Goal: Check status

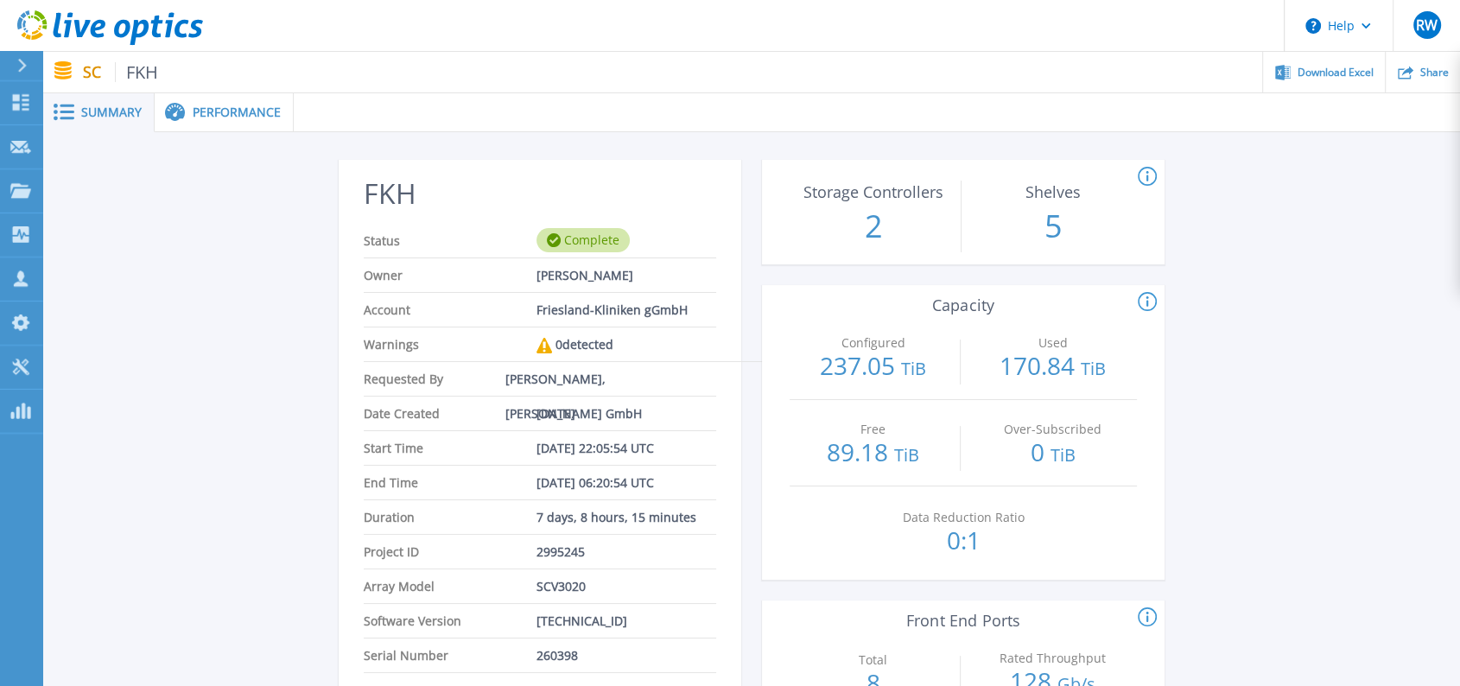
scroll to position [96, 0]
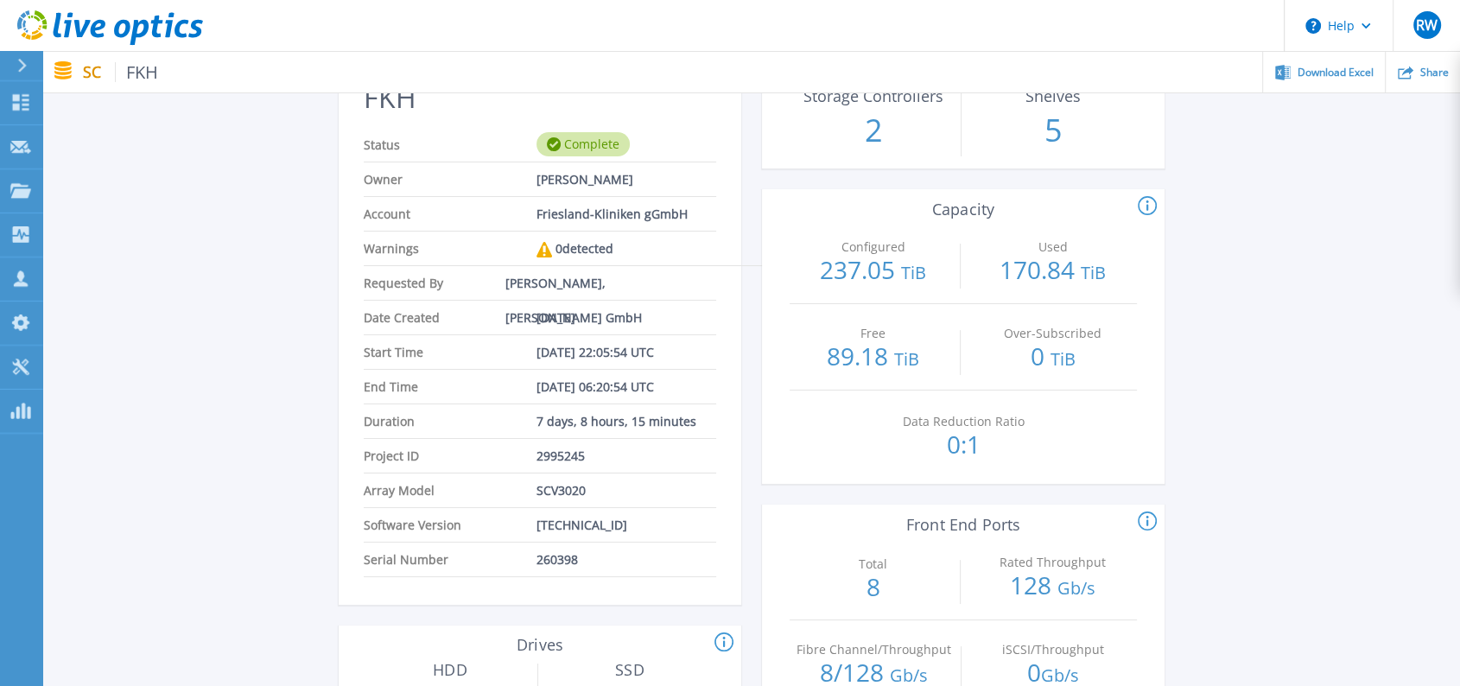
click at [89, 27] on icon at bounding box center [110, 27] width 186 height 35
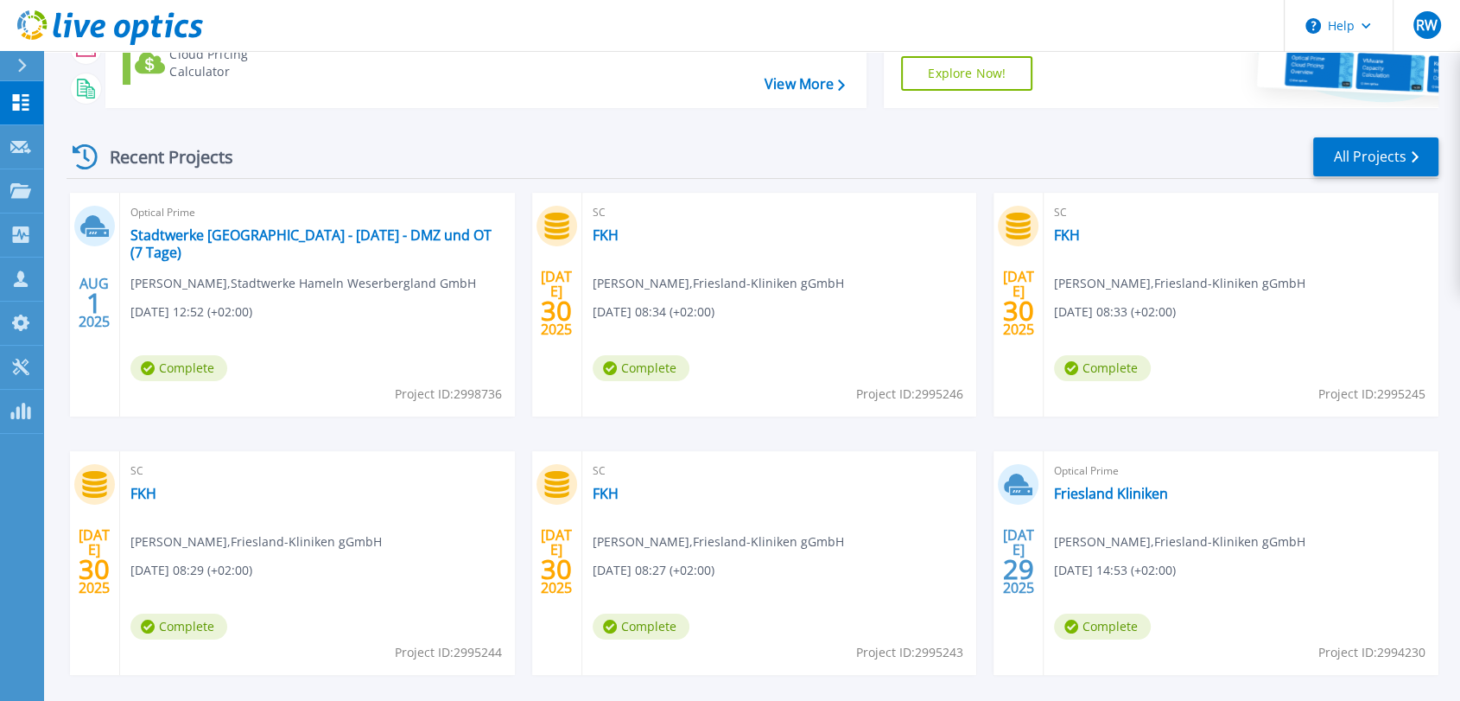
scroll to position [192, 0]
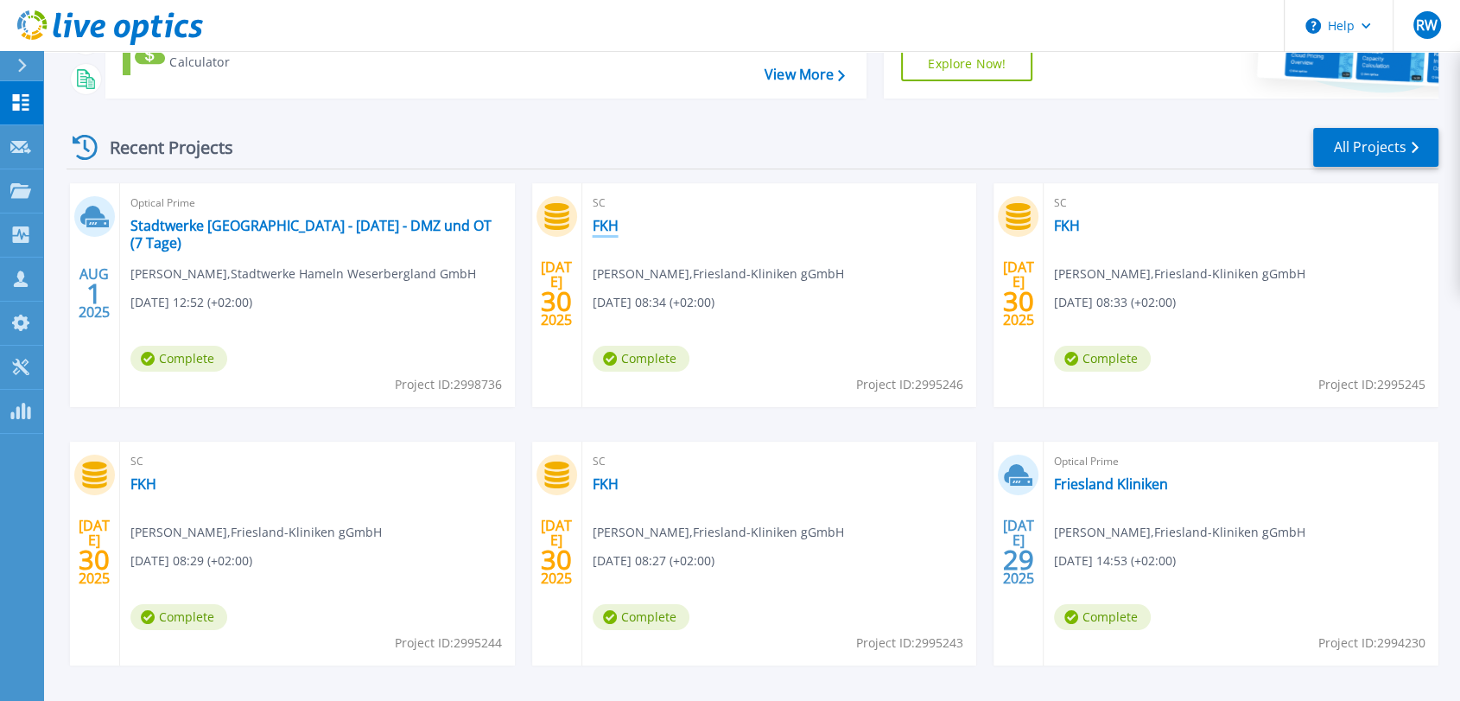
click at [596, 229] on link "FKH" at bounding box center [606, 225] width 26 height 17
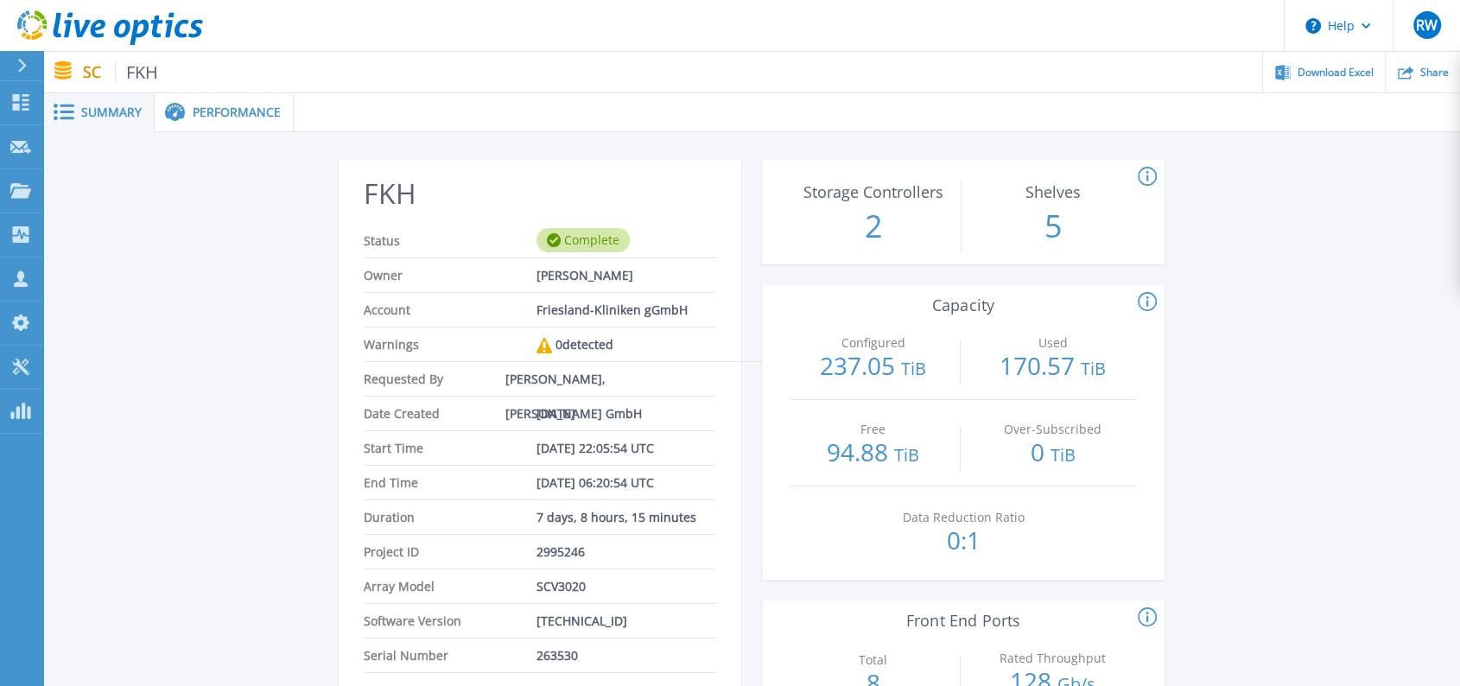
click at [91, 32] on icon at bounding box center [98, 29] width 15 height 18
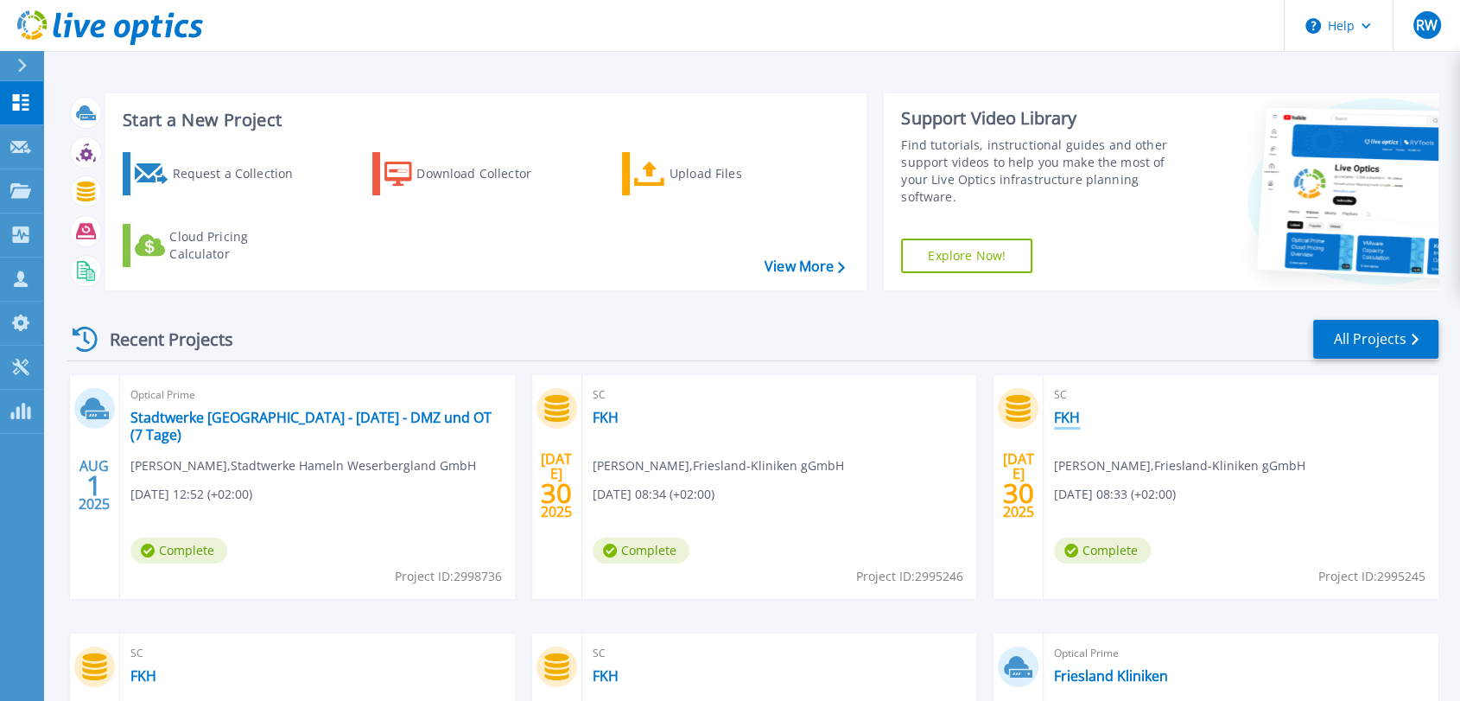
click at [1063, 412] on link "FKH" at bounding box center [1067, 417] width 26 height 17
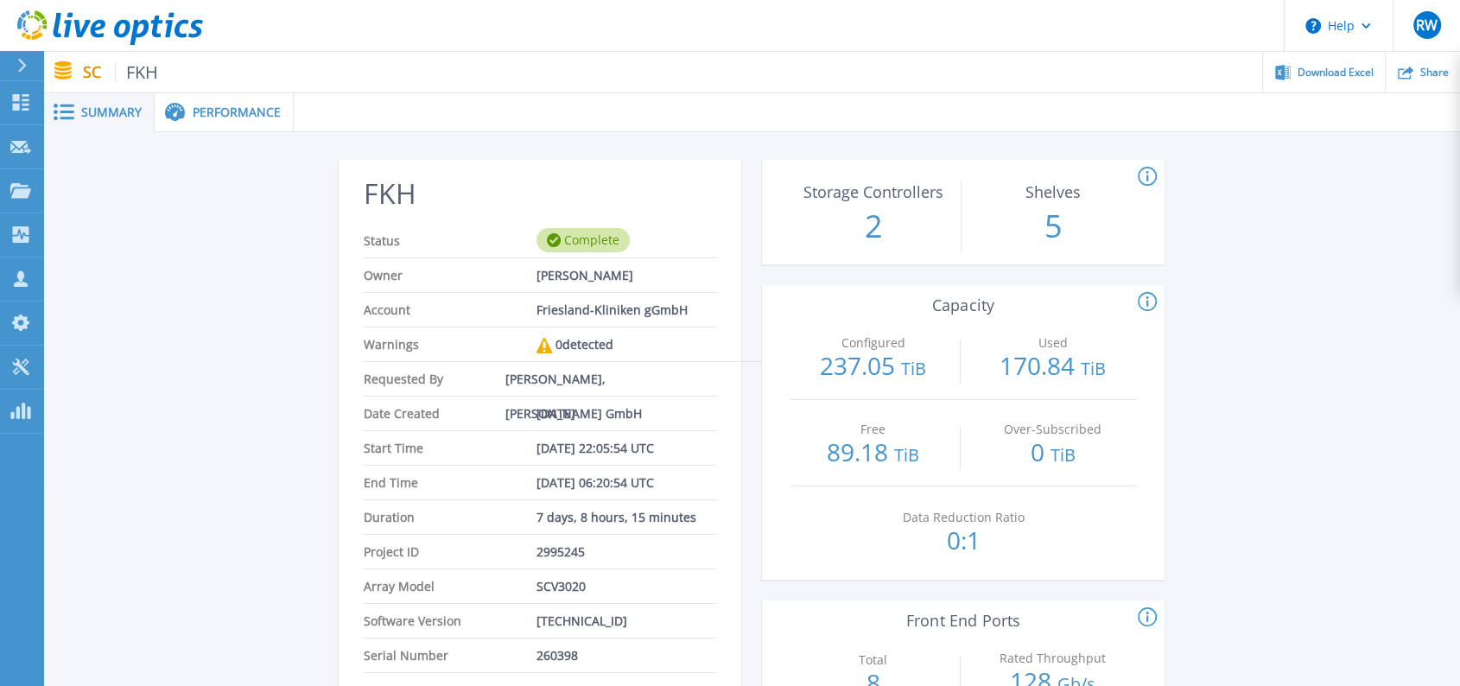
click at [92, 38] on icon at bounding box center [110, 27] width 186 height 35
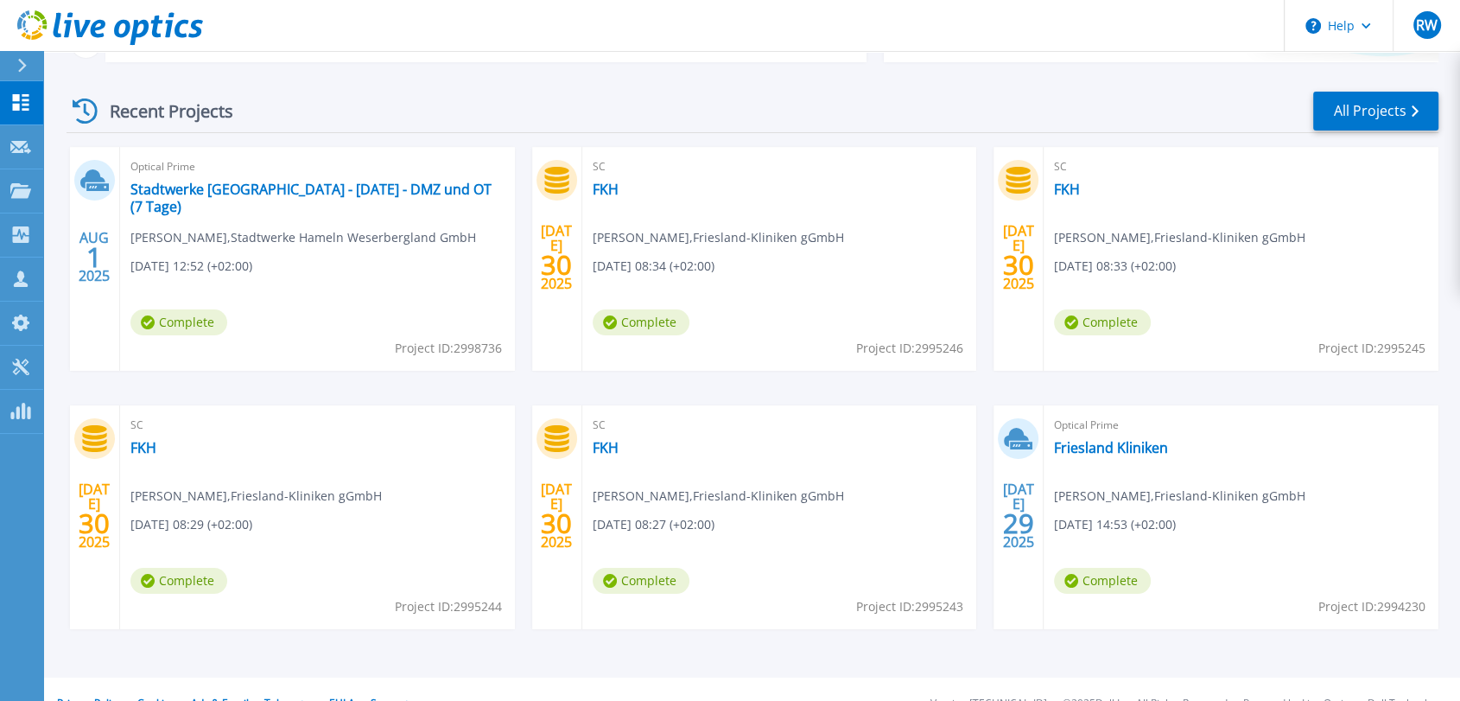
scroll to position [257, 0]
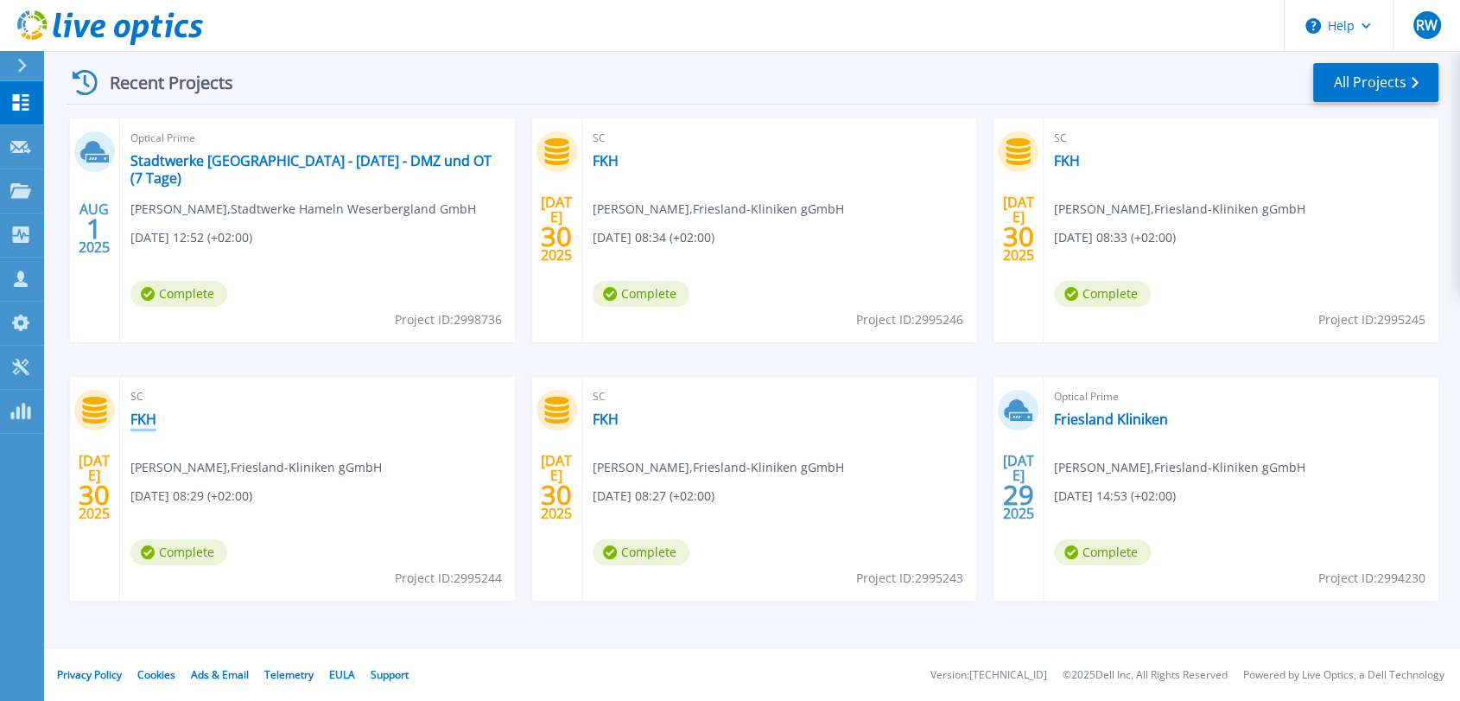
click at [149, 412] on link "FKH" at bounding box center [143, 418] width 26 height 17
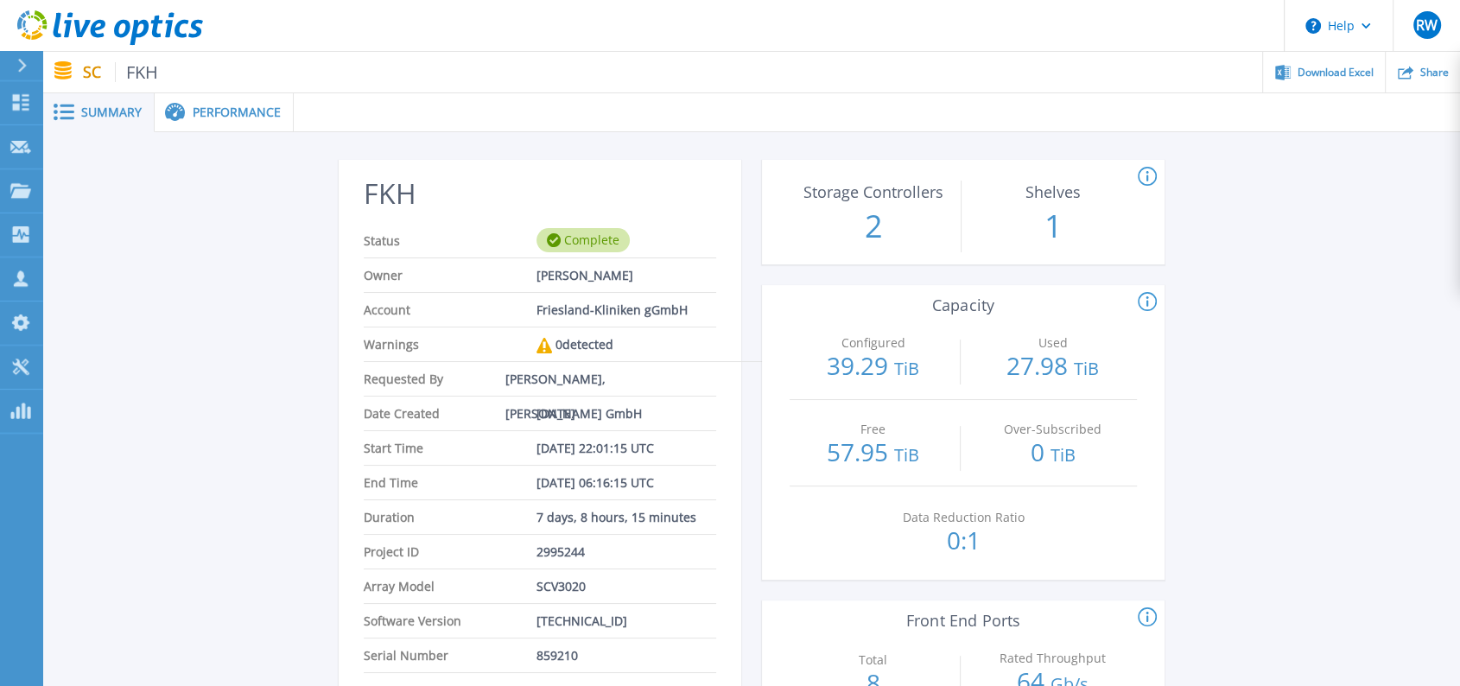
click at [73, 16] on icon at bounding box center [110, 27] width 186 height 35
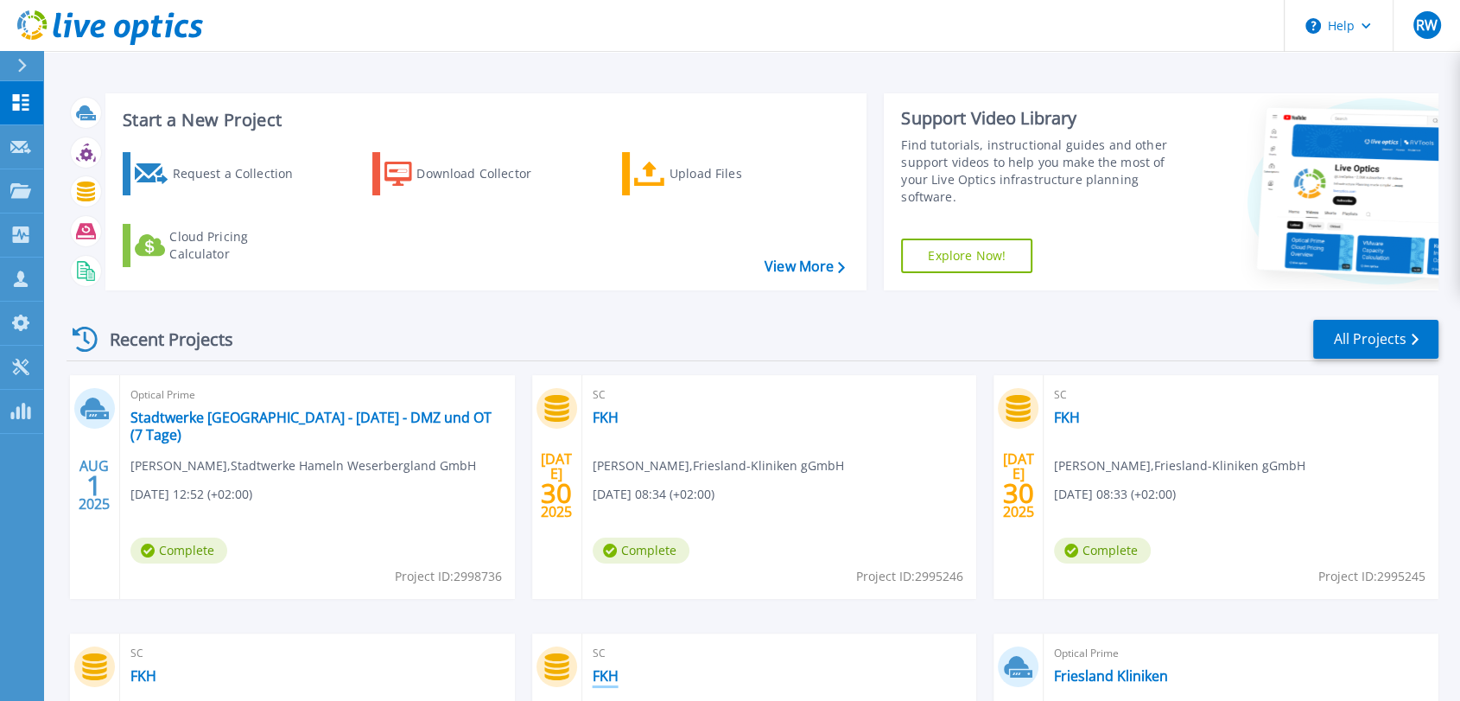
click at [608, 676] on link "FKH" at bounding box center [606, 675] width 26 height 17
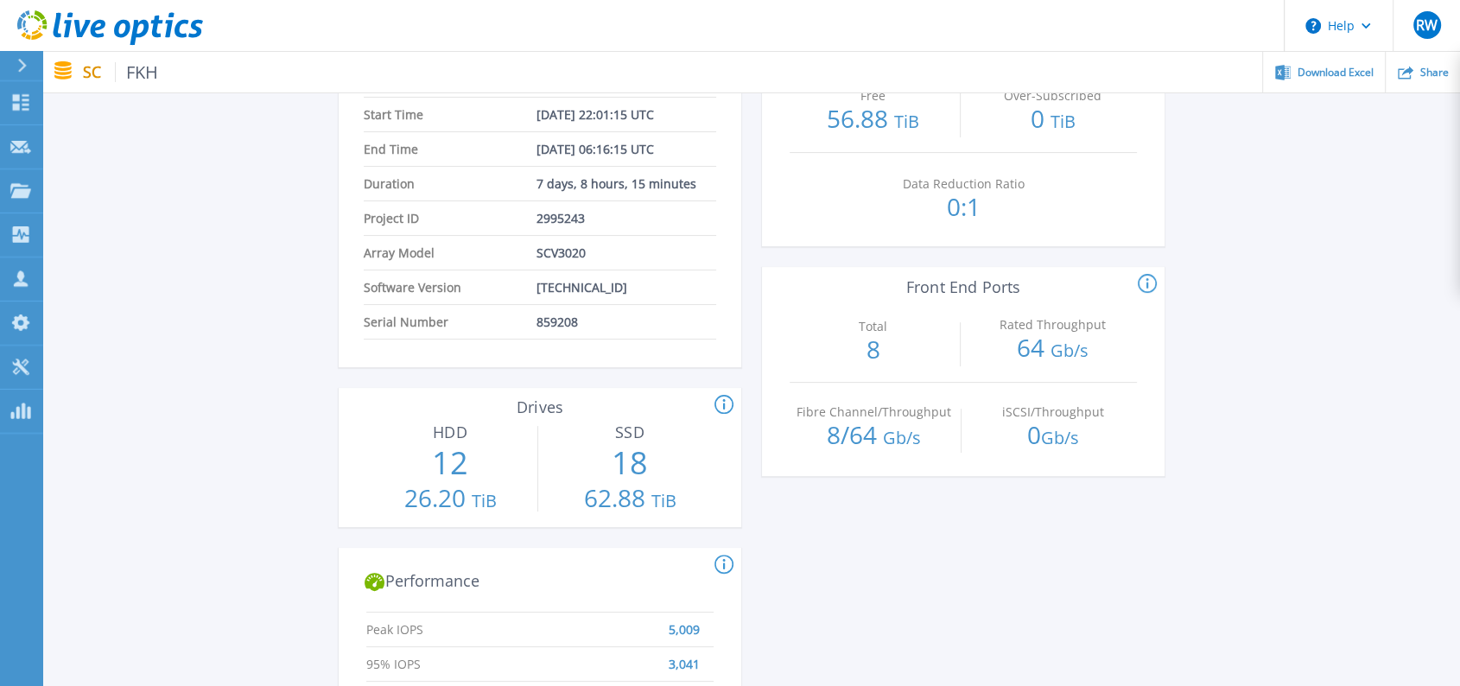
scroll to position [384, 0]
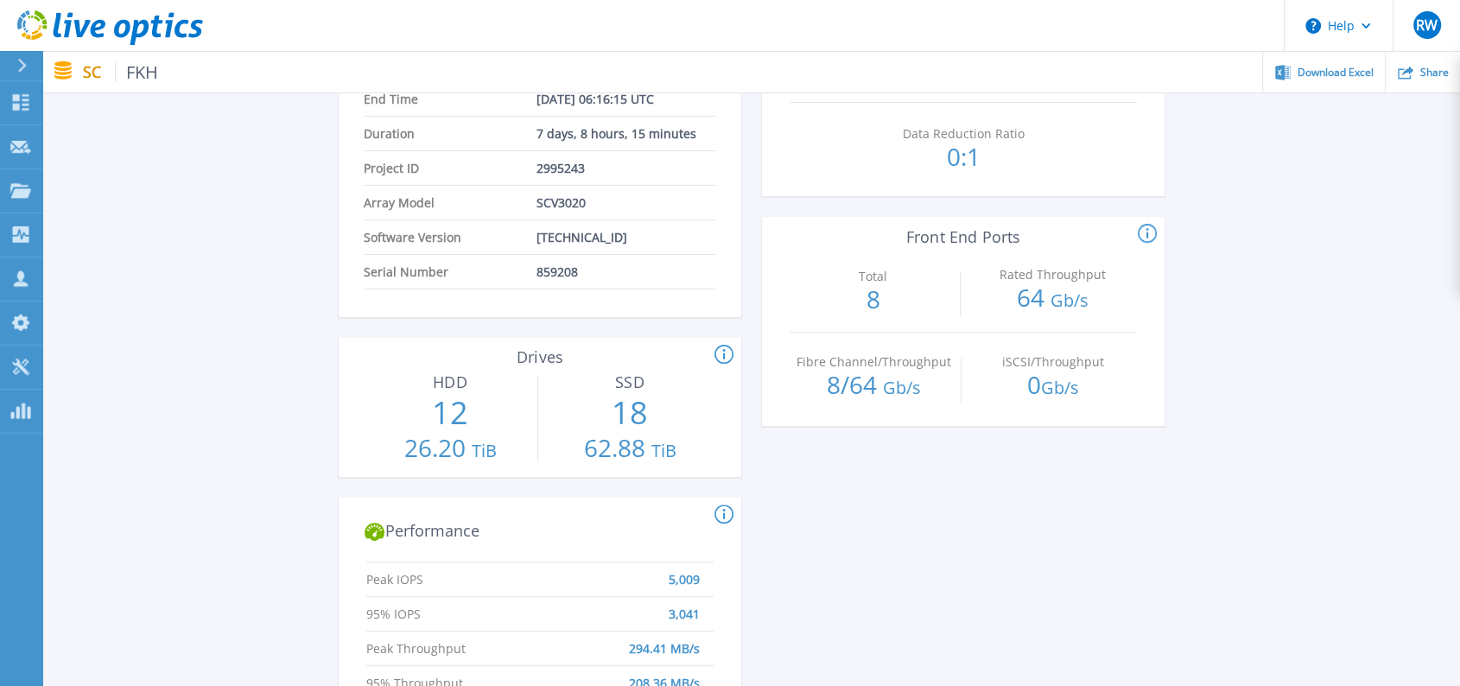
click at [722, 358] on icon at bounding box center [724, 355] width 19 height 21
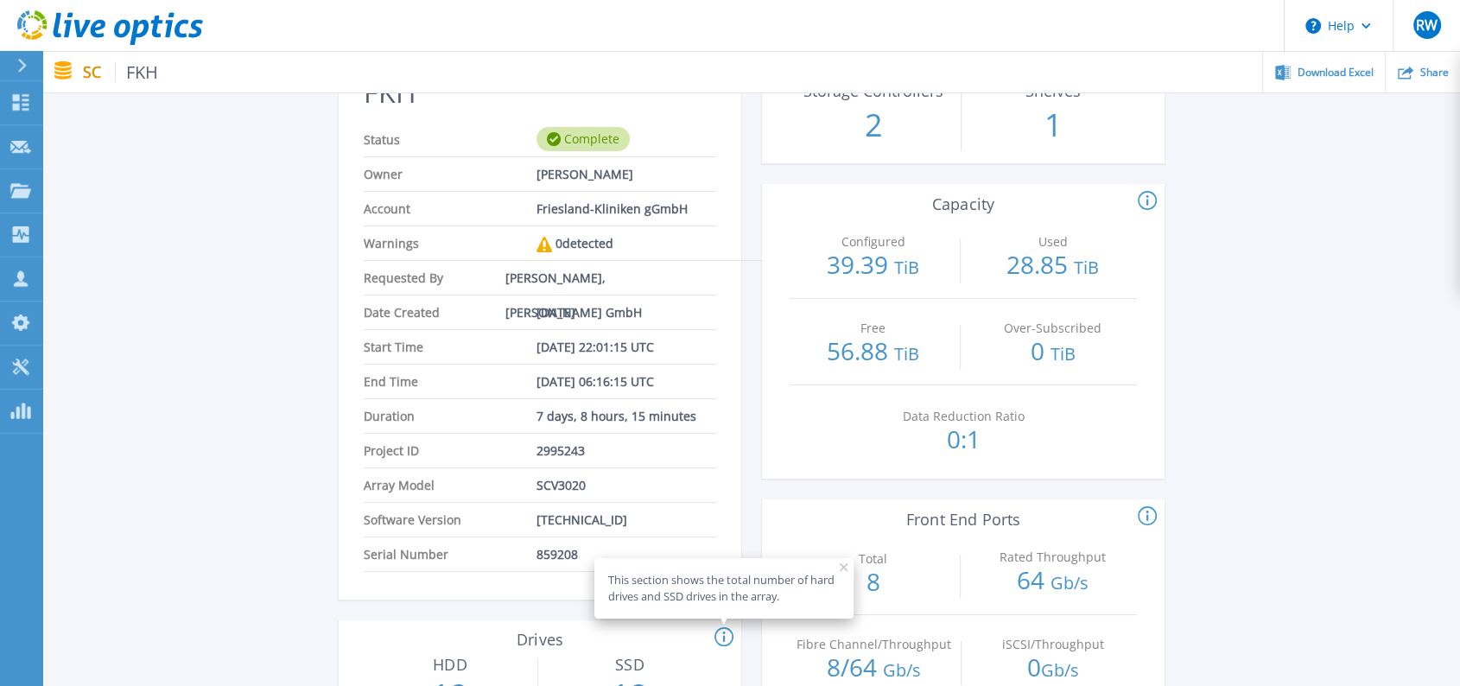
scroll to position [96, 0]
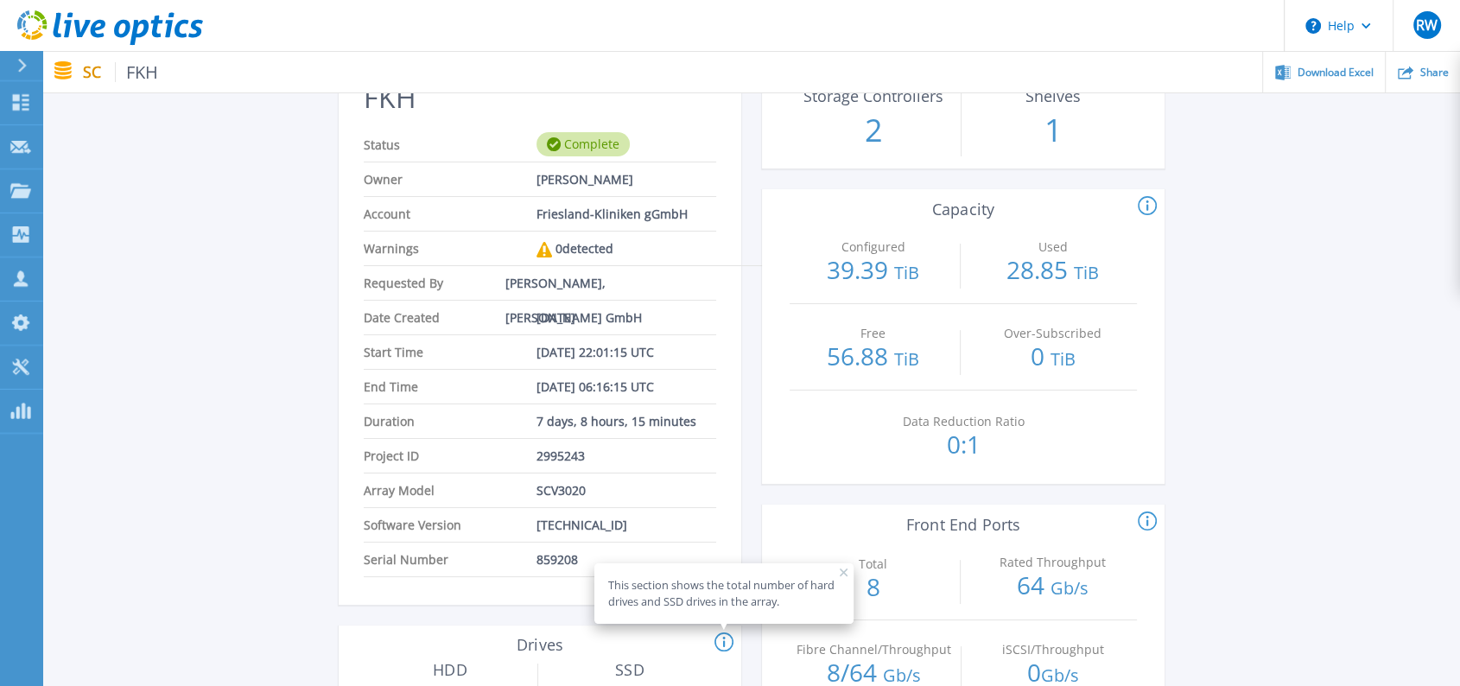
click at [67, 29] on icon at bounding box center [68, 25] width 9 height 25
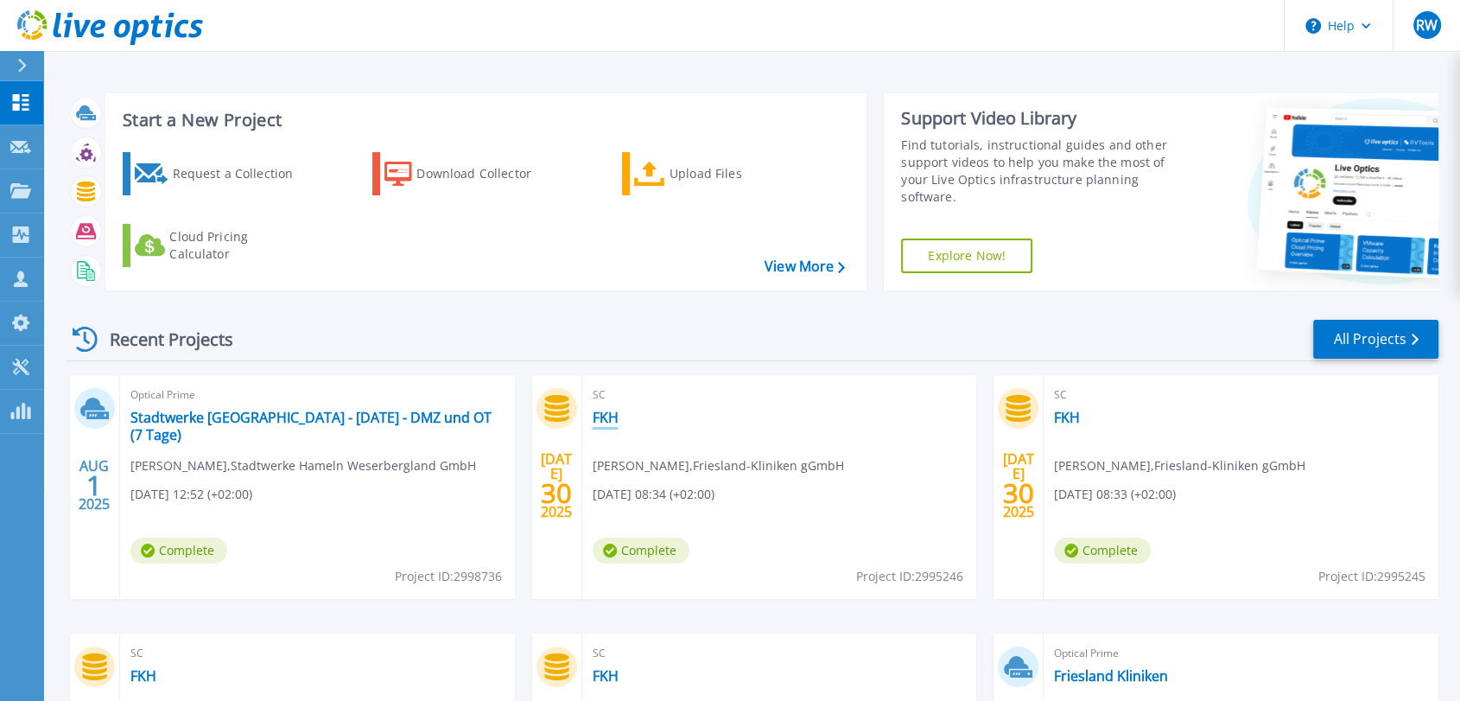
click at [606, 417] on link "FKH" at bounding box center [606, 417] width 26 height 17
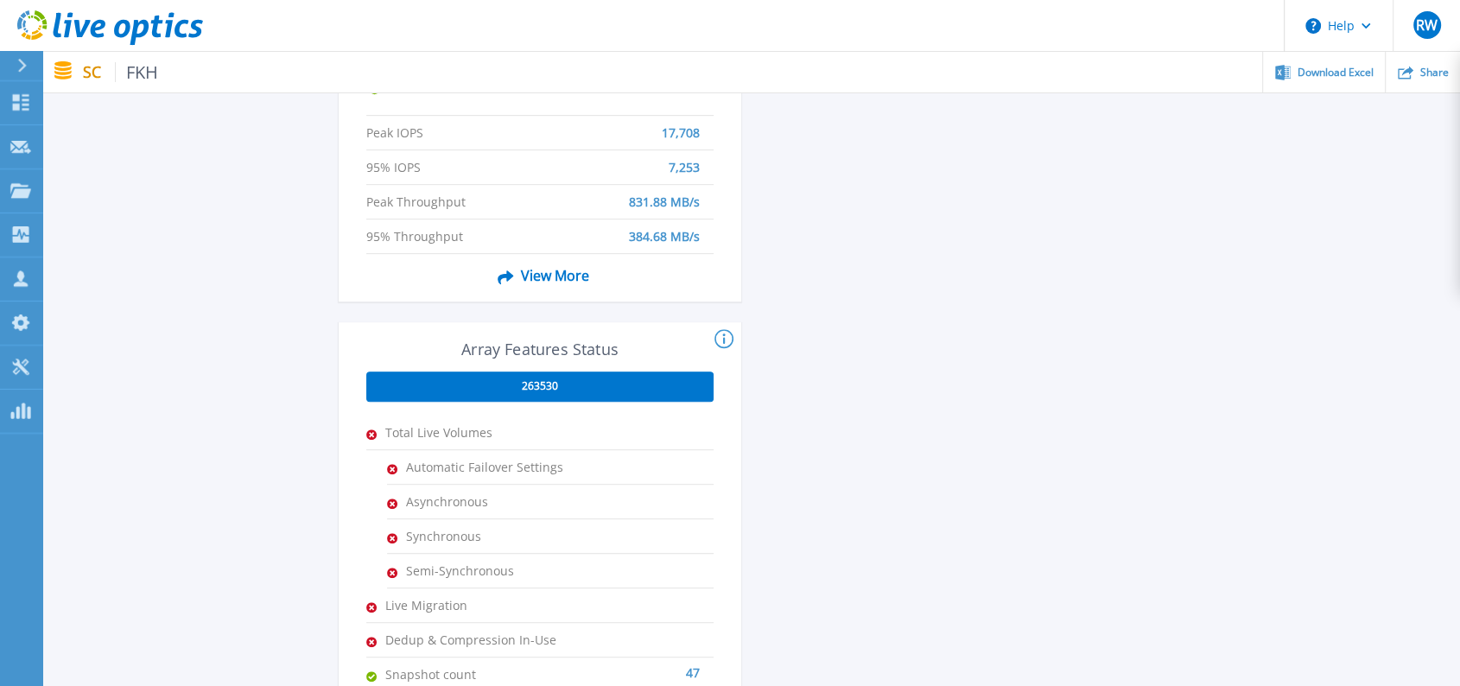
scroll to position [864, 0]
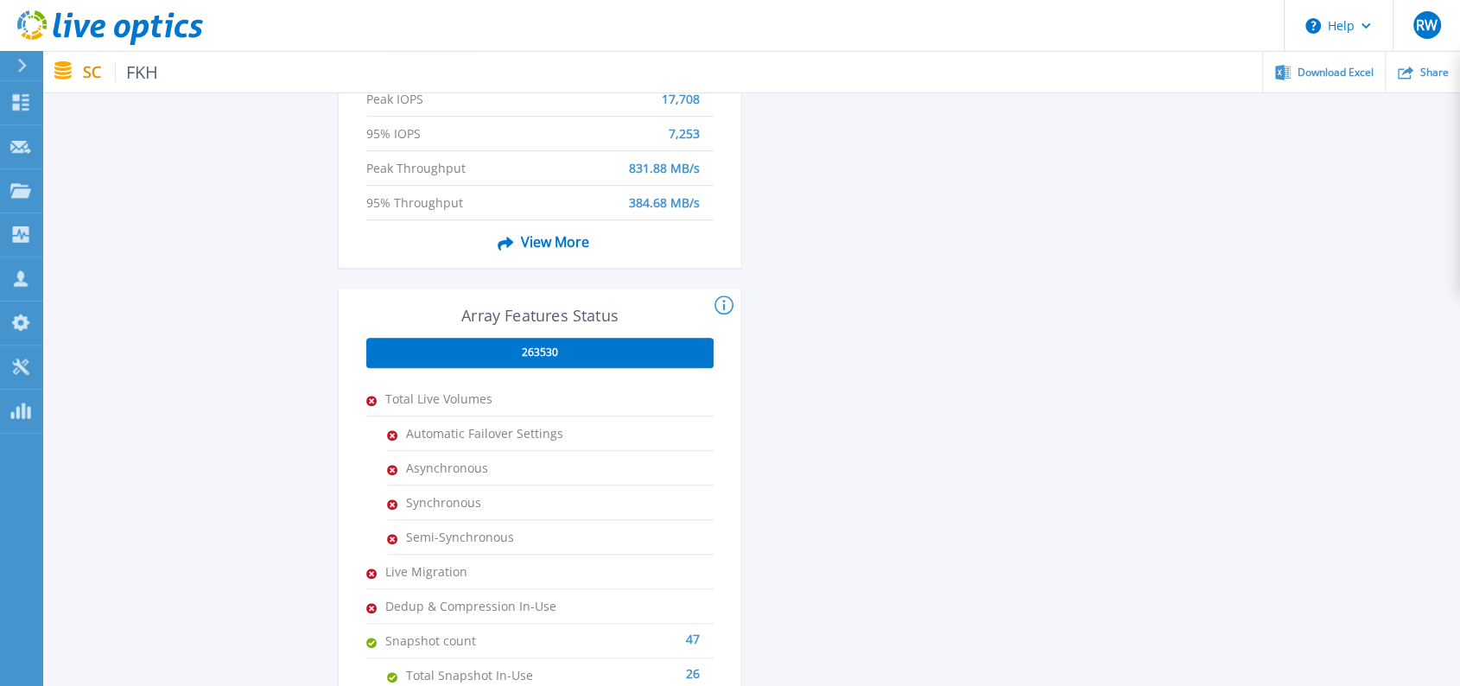
click at [724, 303] on icon at bounding box center [724, 306] width 19 height 21
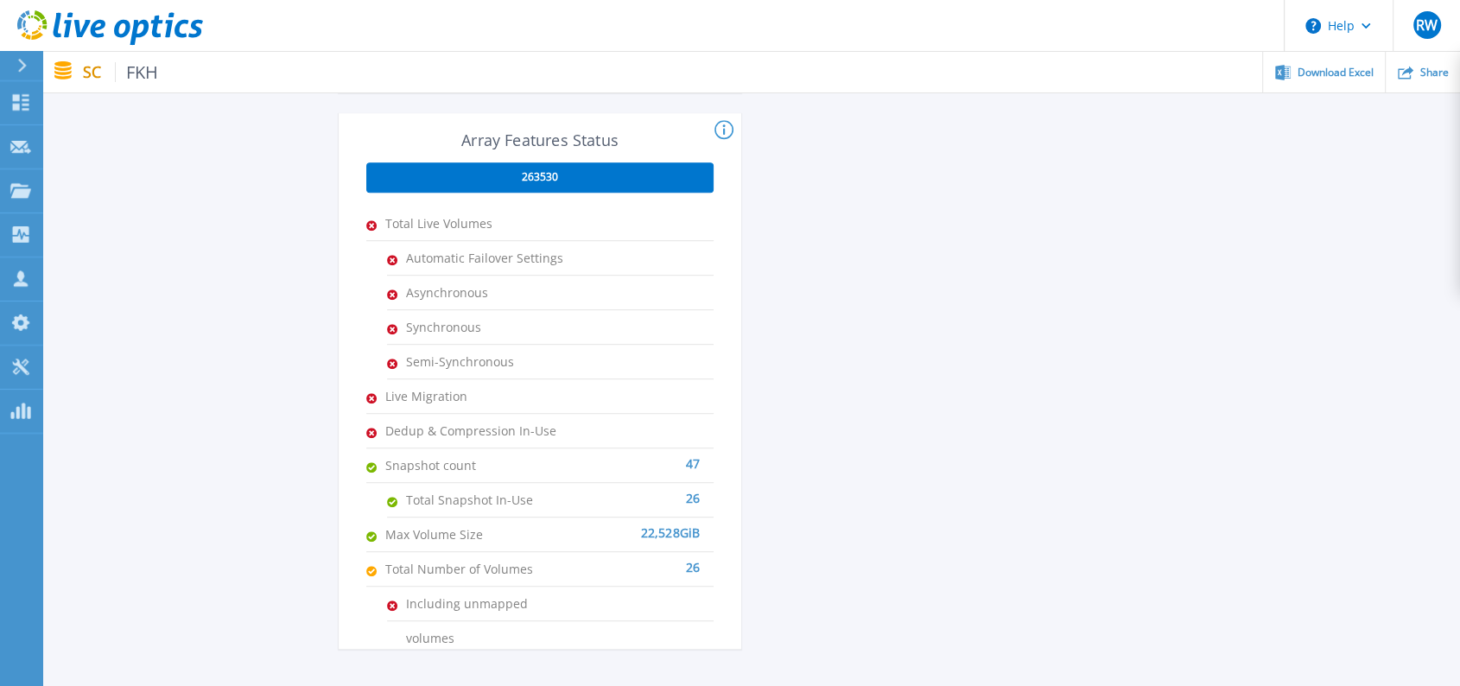
scroll to position [771, 0]
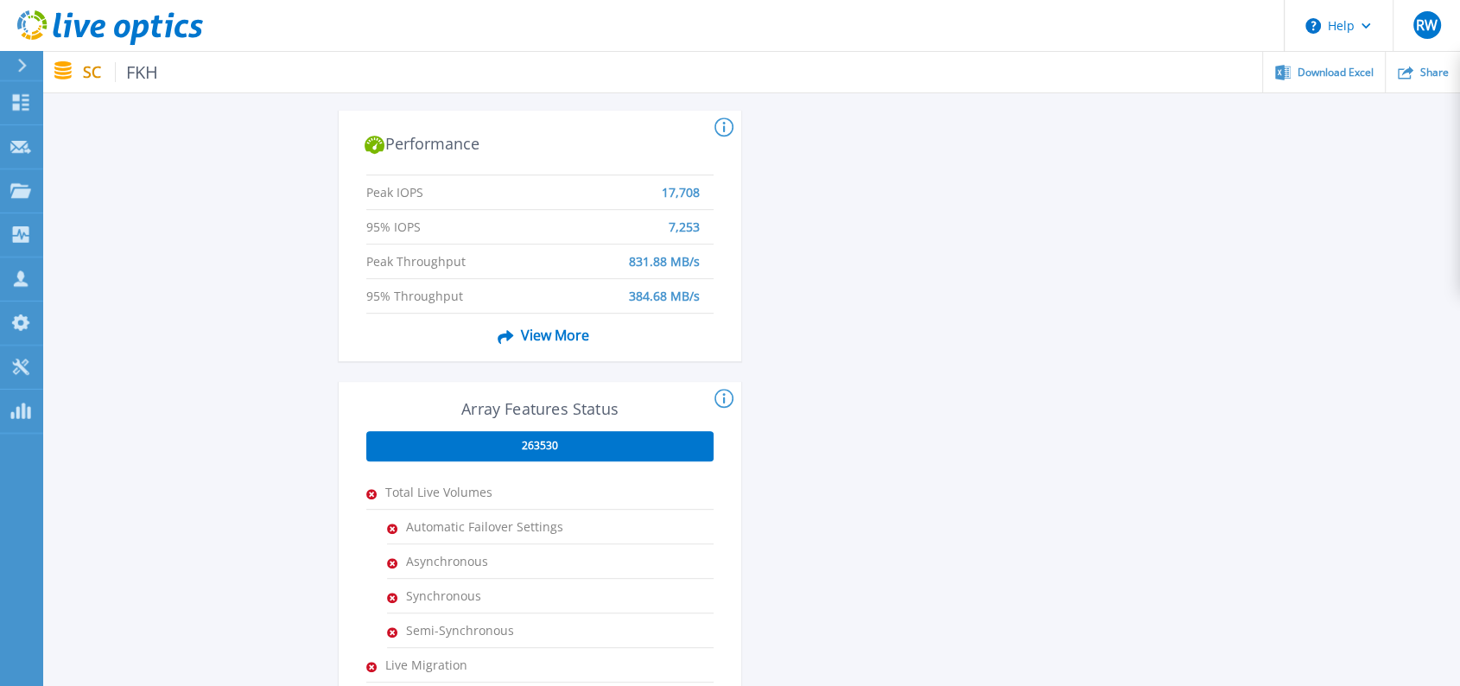
click at [546, 338] on span "View More" at bounding box center [540, 336] width 98 height 33
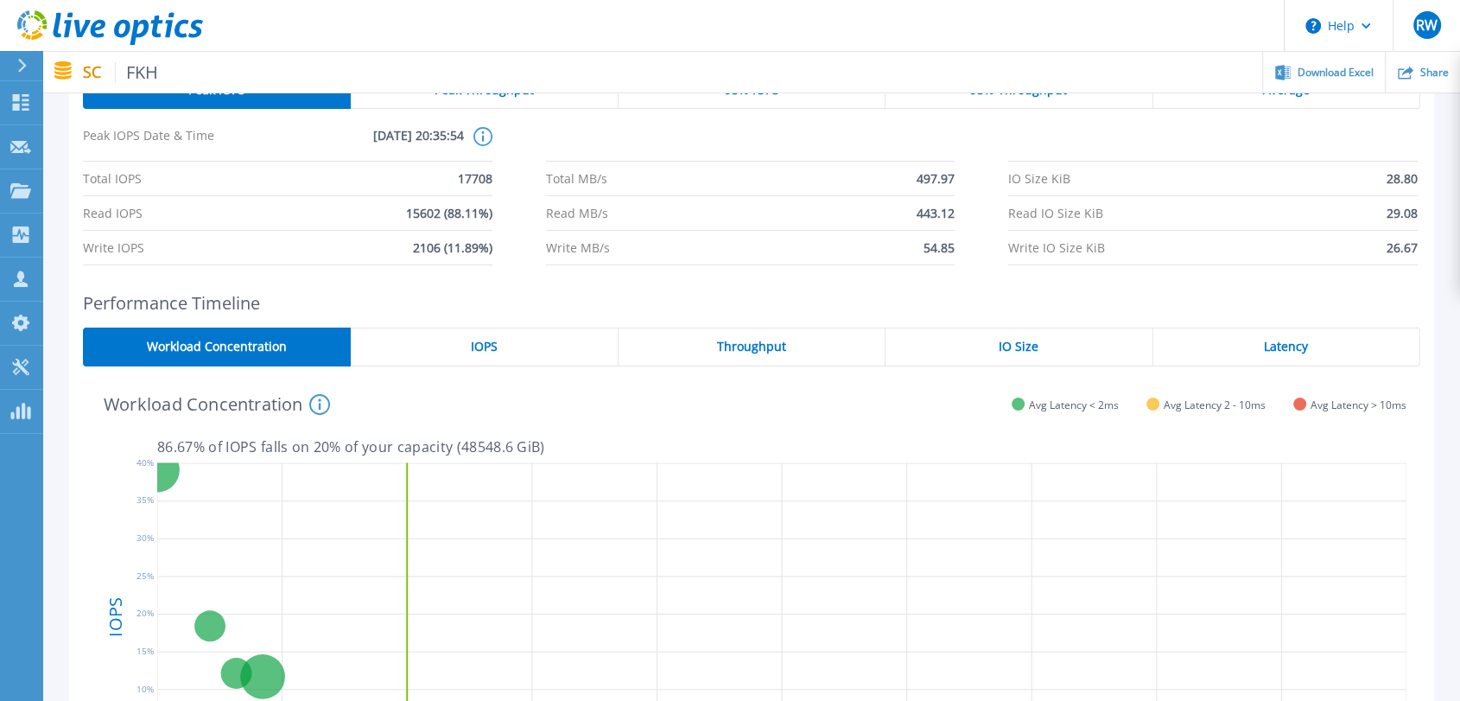
scroll to position [75, 0]
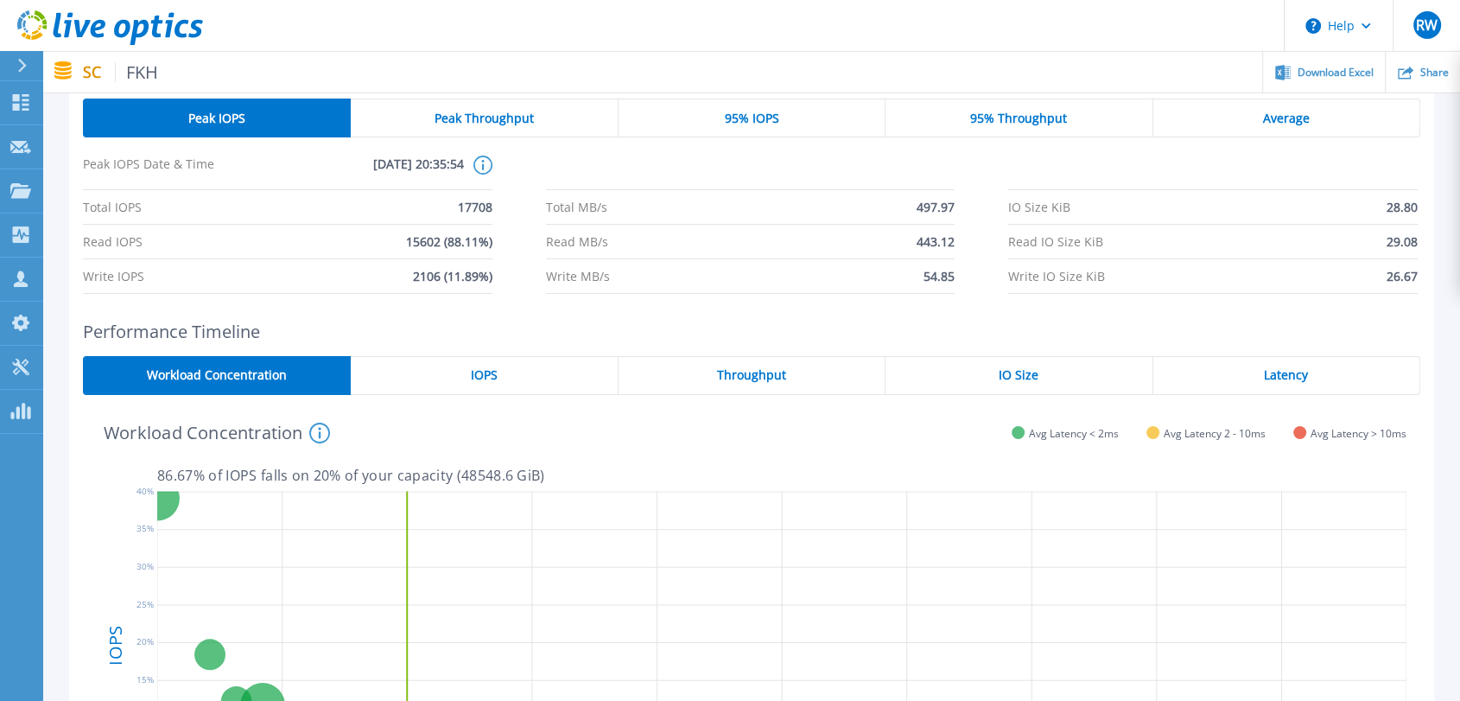
click at [1305, 121] on span "Average" at bounding box center [1286, 118] width 47 height 14
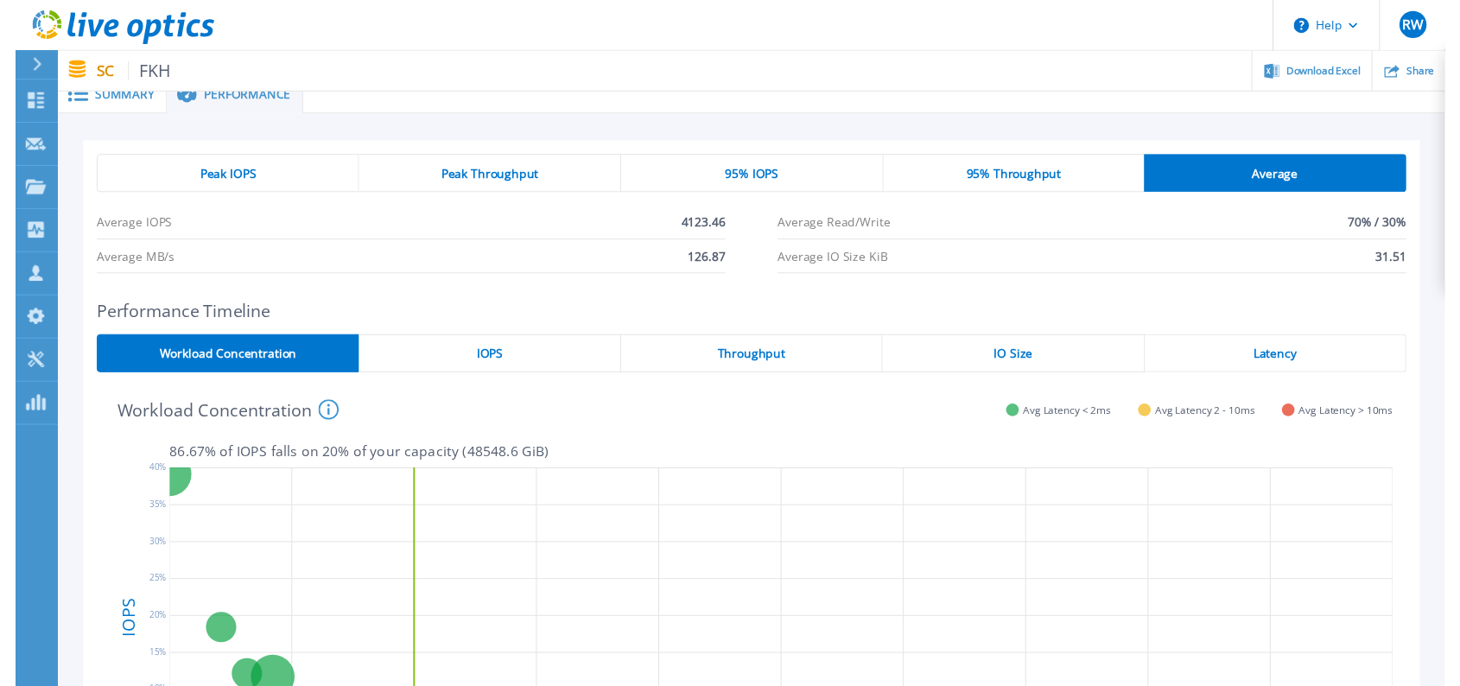
scroll to position [0, 0]
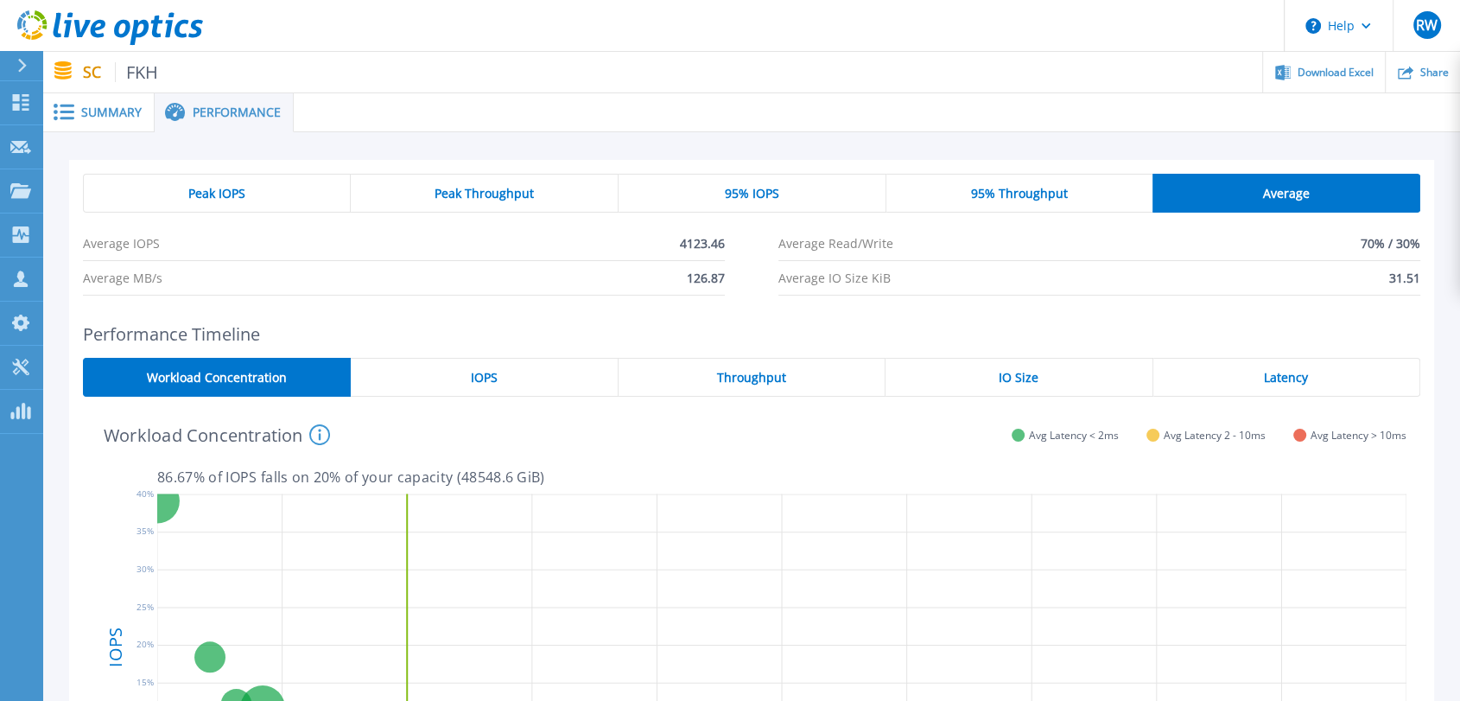
click at [106, 112] on span "Summary" at bounding box center [111, 112] width 60 height 12
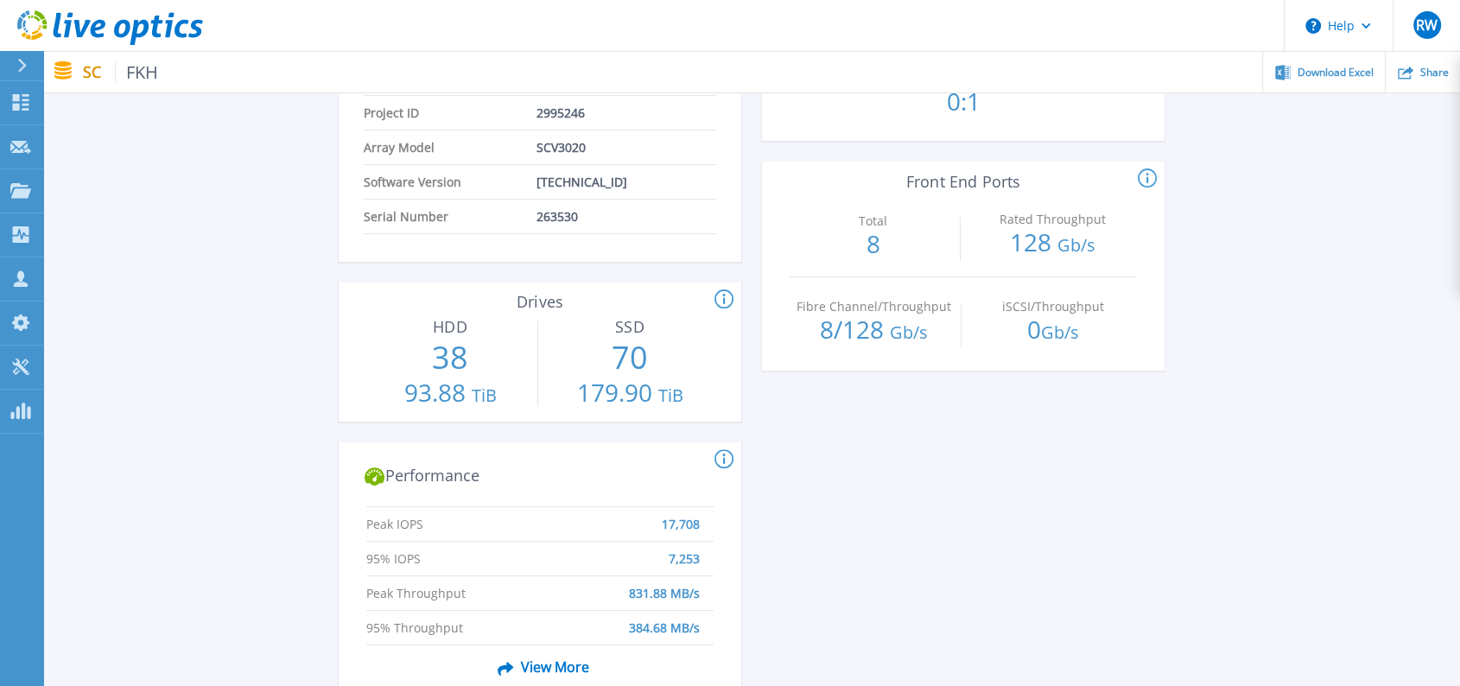
scroll to position [480, 0]
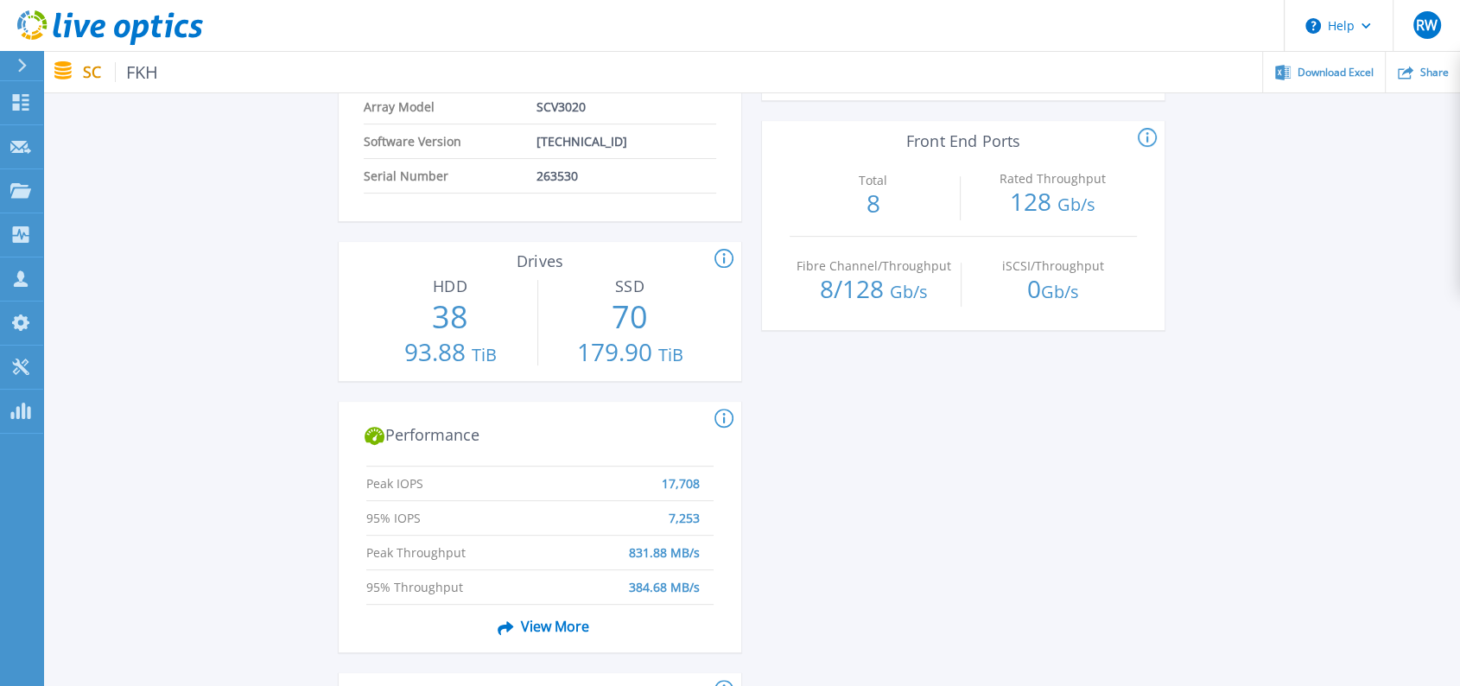
click at [72, 29] on icon at bounding box center [110, 27] width 186 height 35
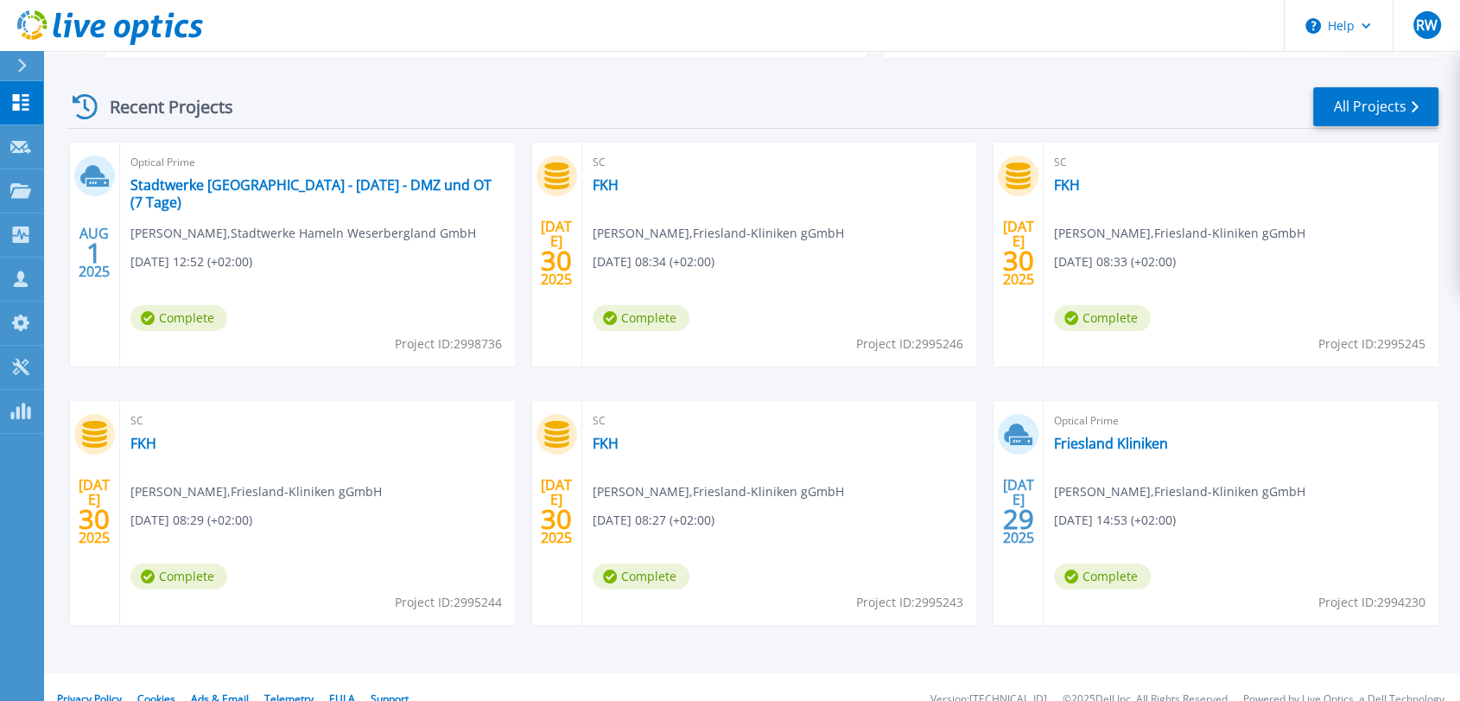
scroll to position [257, 0]
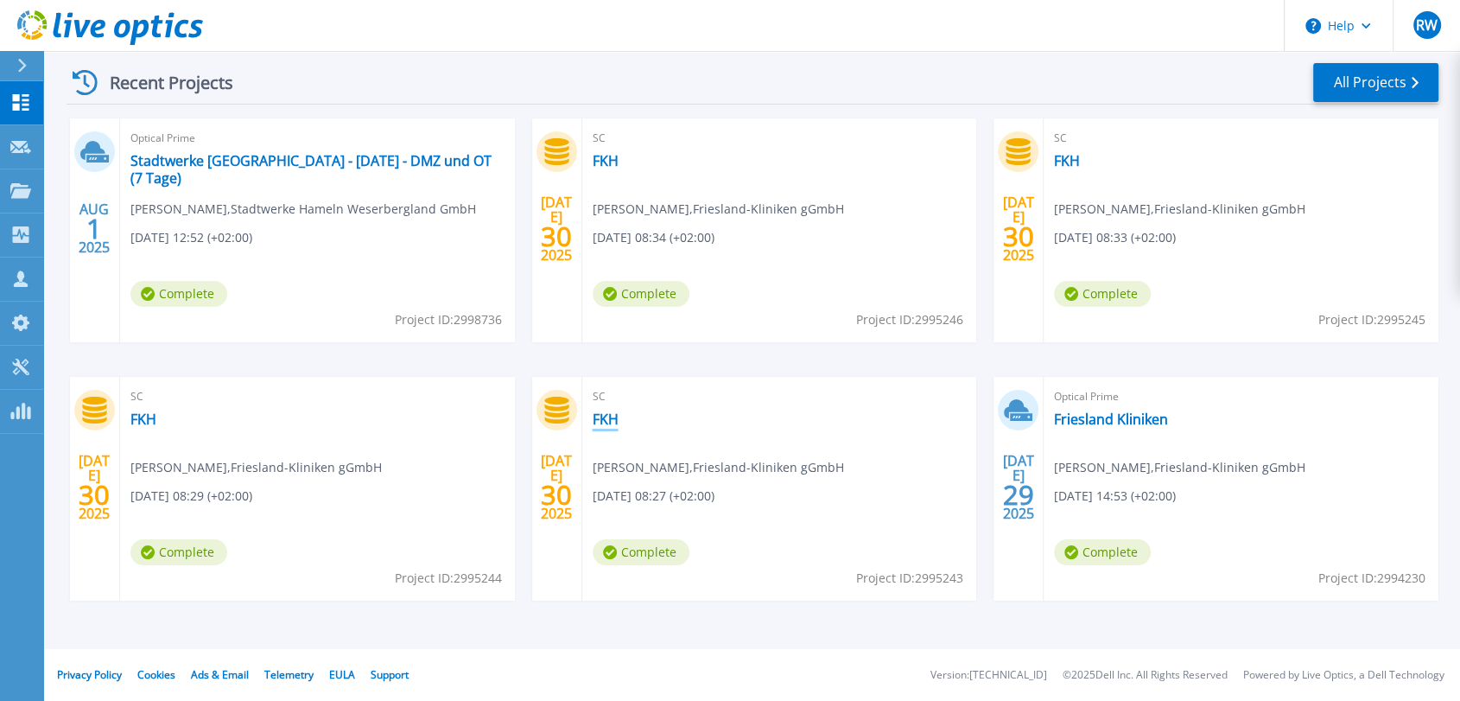
click at [604, 419] on link "FKH" at bounding box center [606, 418] width 26 height 17
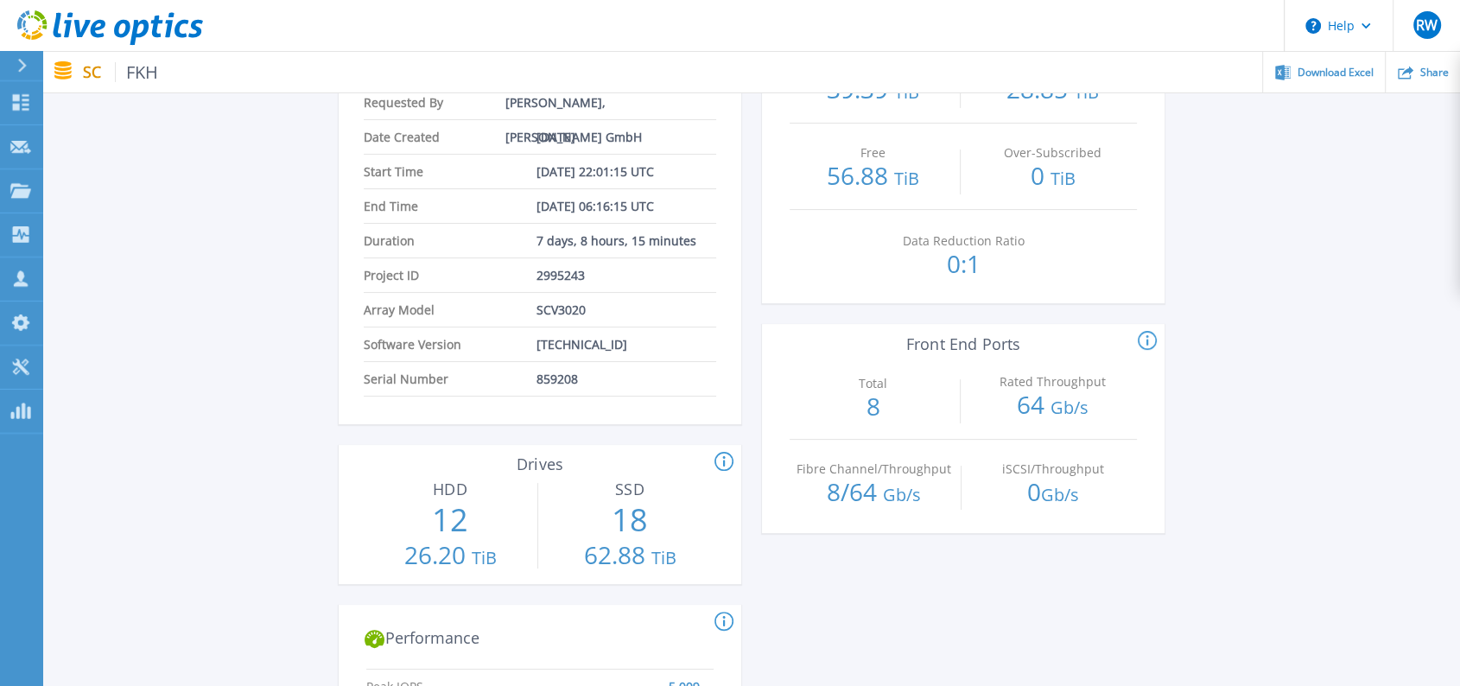
scroll to position [288, 0]
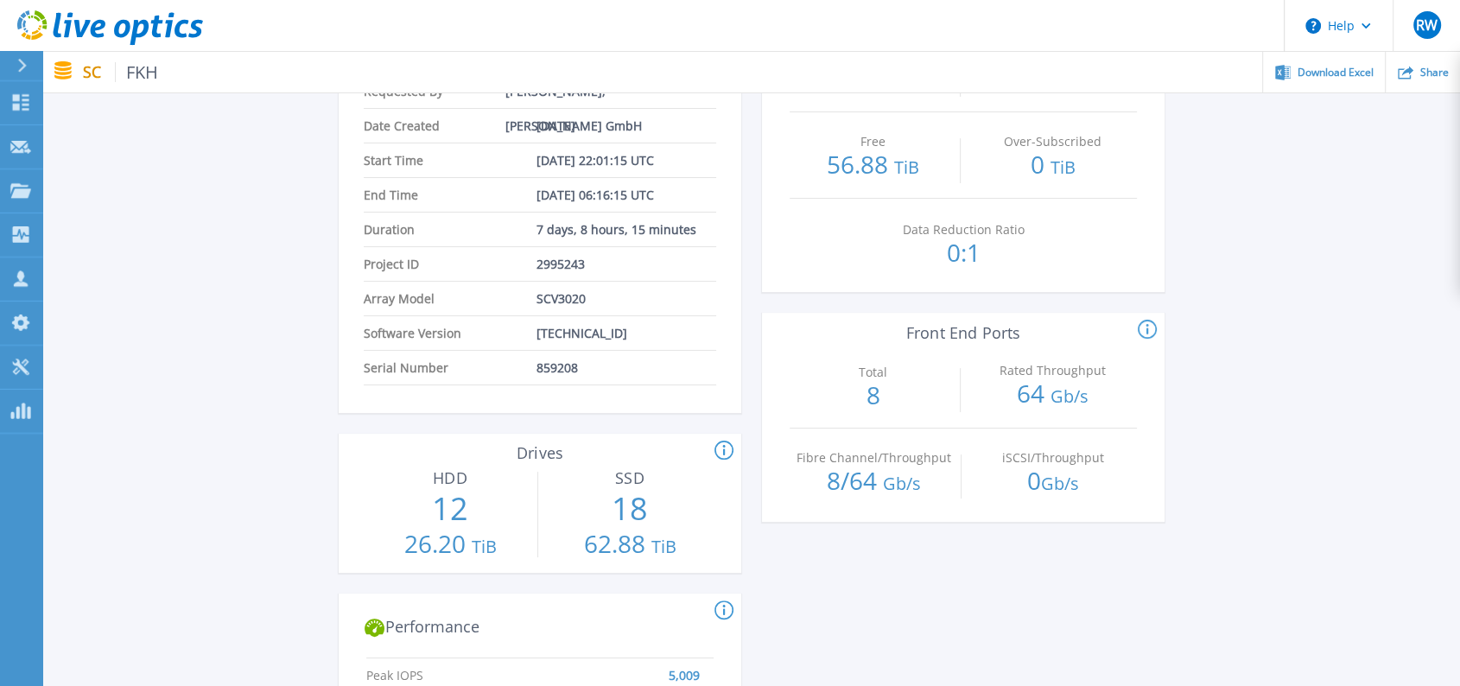
click at [31, 24] on icon at bounding box center [110, 27] width 186 height 35
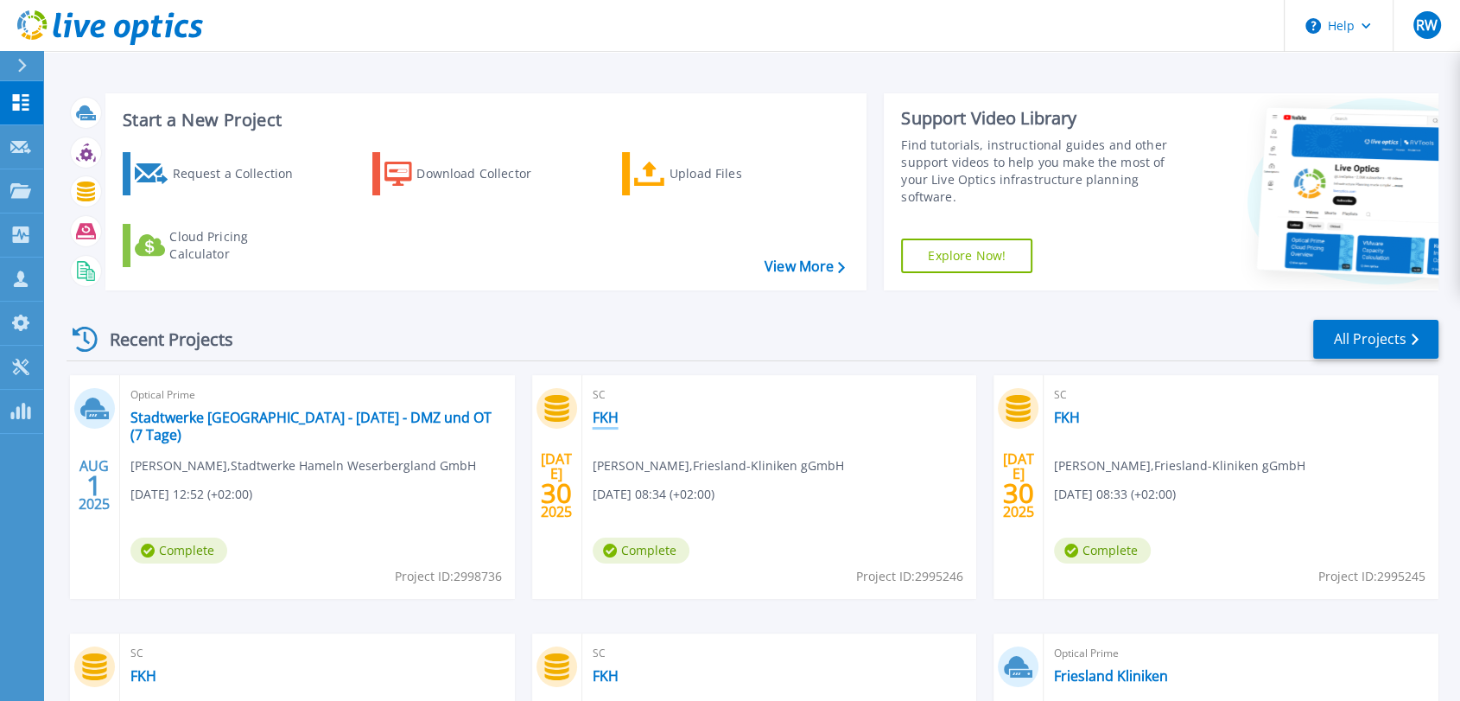
click at [602, 419] on link "FKH" at bounding box center [606, 417] width 26 height 17
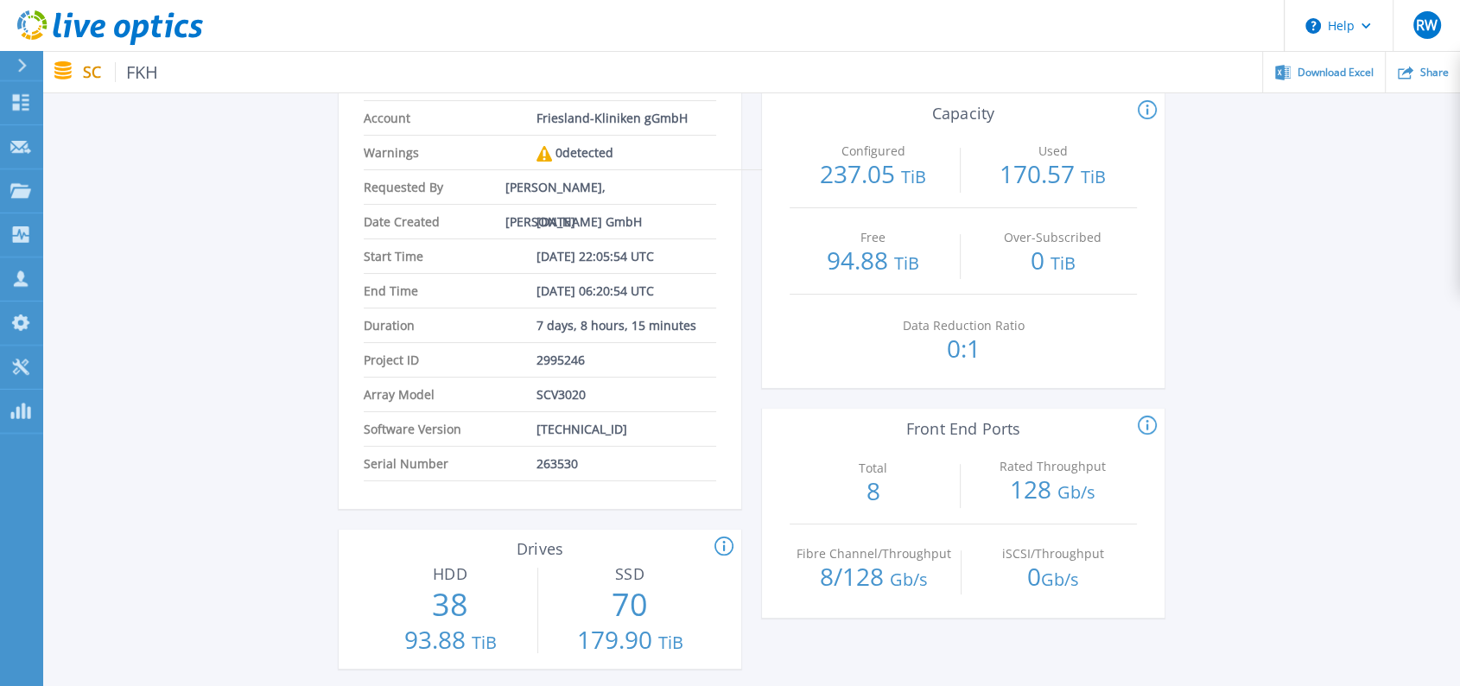
scroll to position [480, 0]
